Goal: Task Accomplishment & Management: Manage account settings

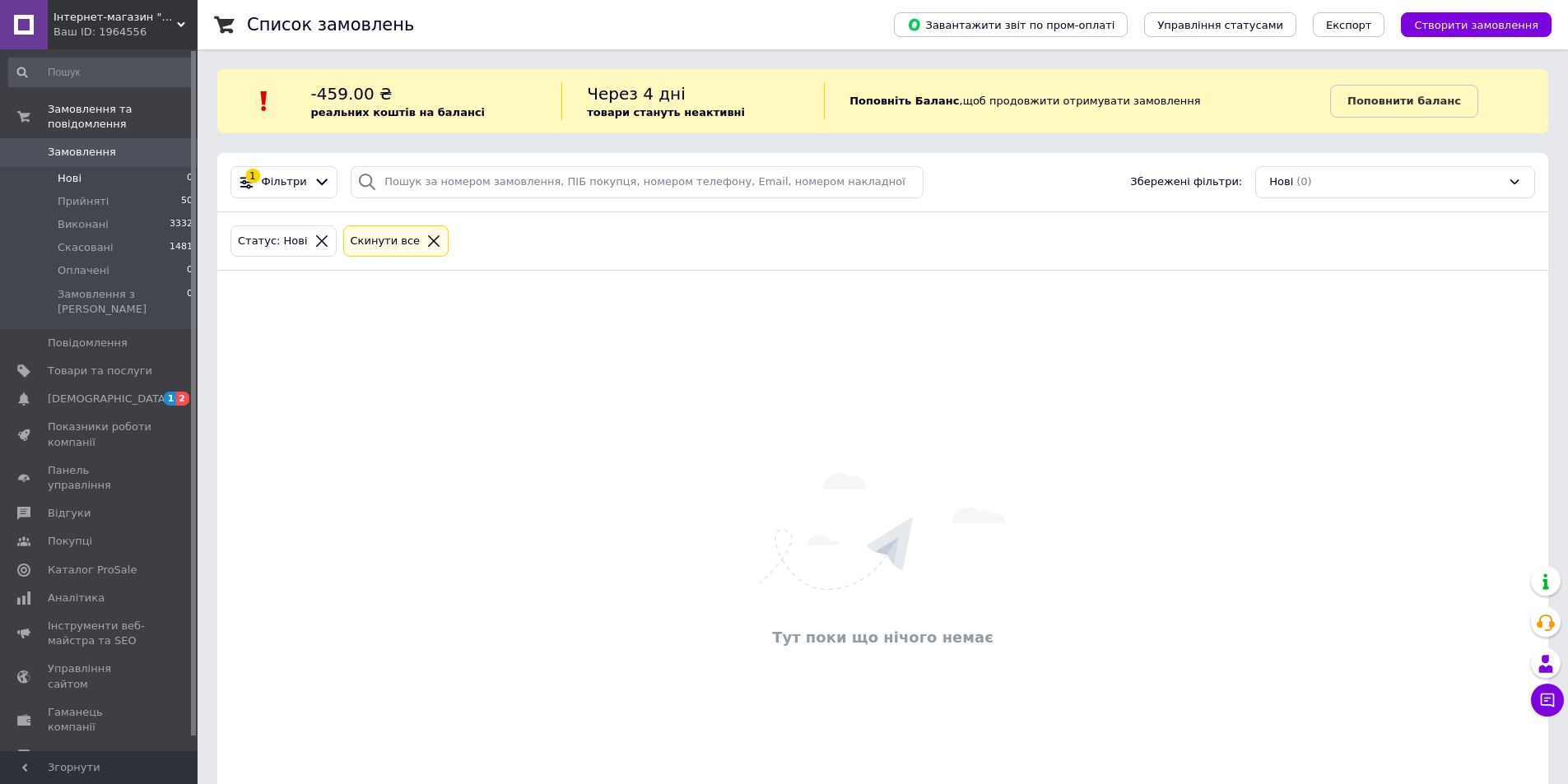
click at [558, 359] on div "Тут поки що нічого немає" at bounding box center [882, 561] width 1331 height 550
click at [116, 191] on li "Прийняті 50" at bounding box center [101, 202] width 203 height 23
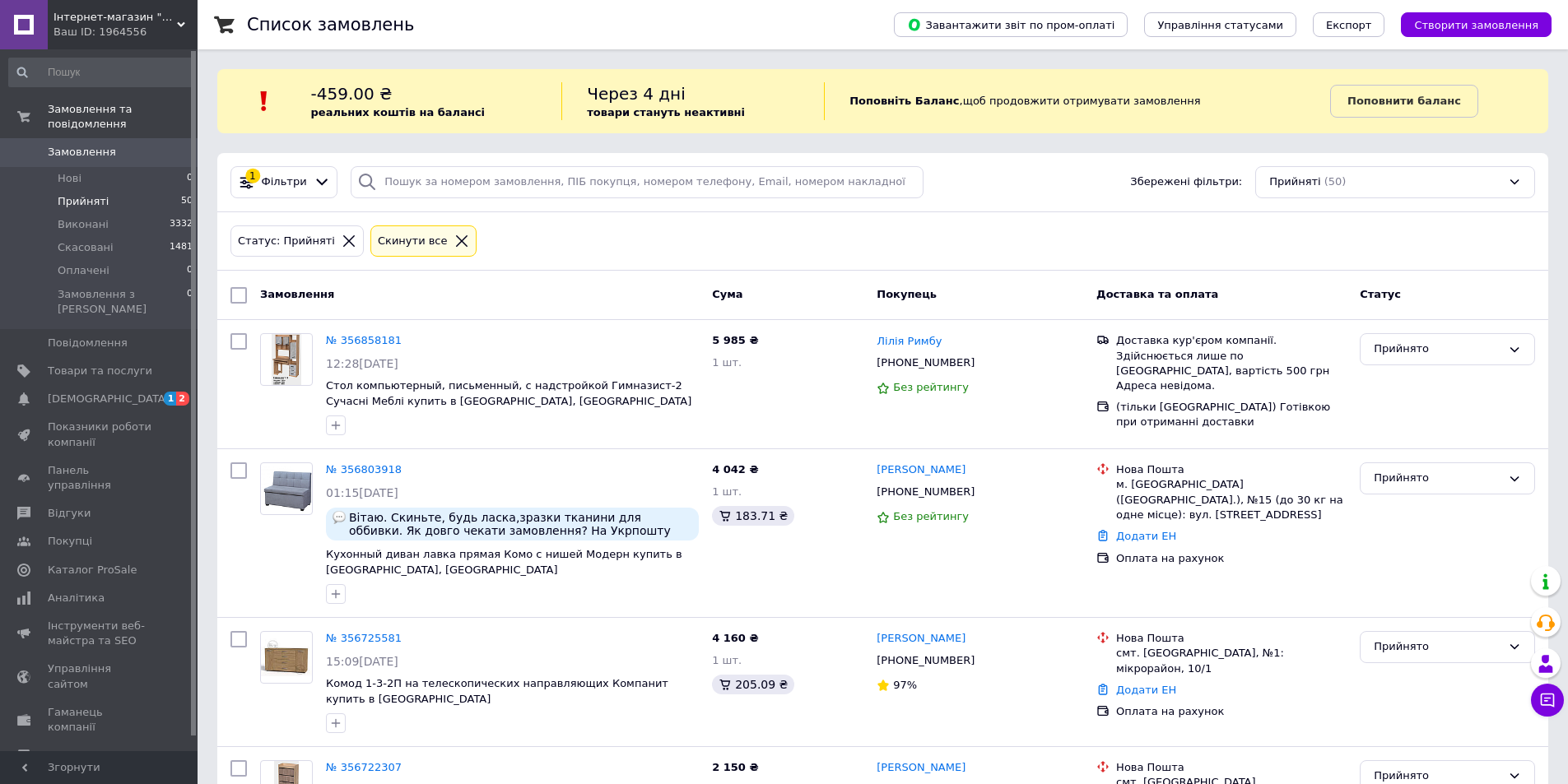
click at [631, 278] on div "Замовлення Cума Покупець Доставка та оплата Статус" at bounding box center [882, 295] width 1331 height 49
